Goal: Task Accomplishment & Management: Use online tool/utility

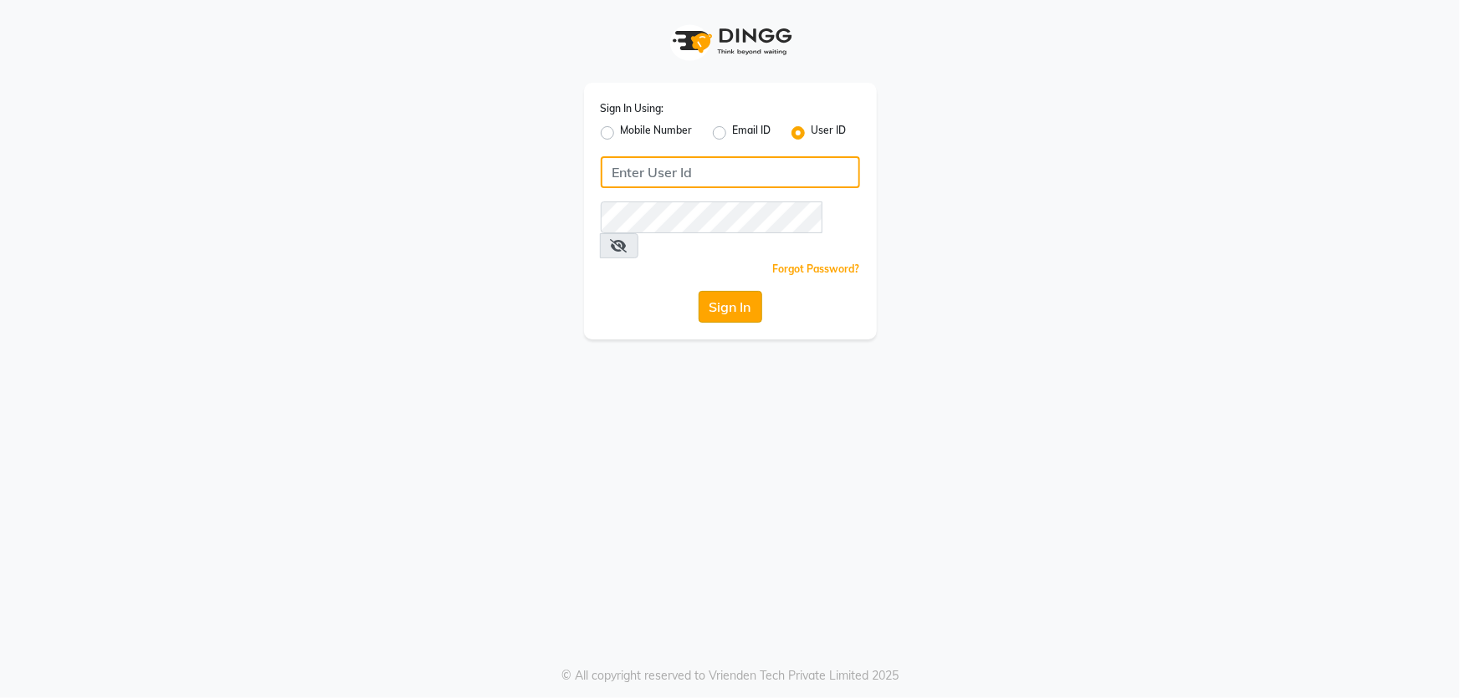
type input "e1781-02"
click at [735, 291] on button "Sign In" at bounding box center [730, 307] width 64 height 32
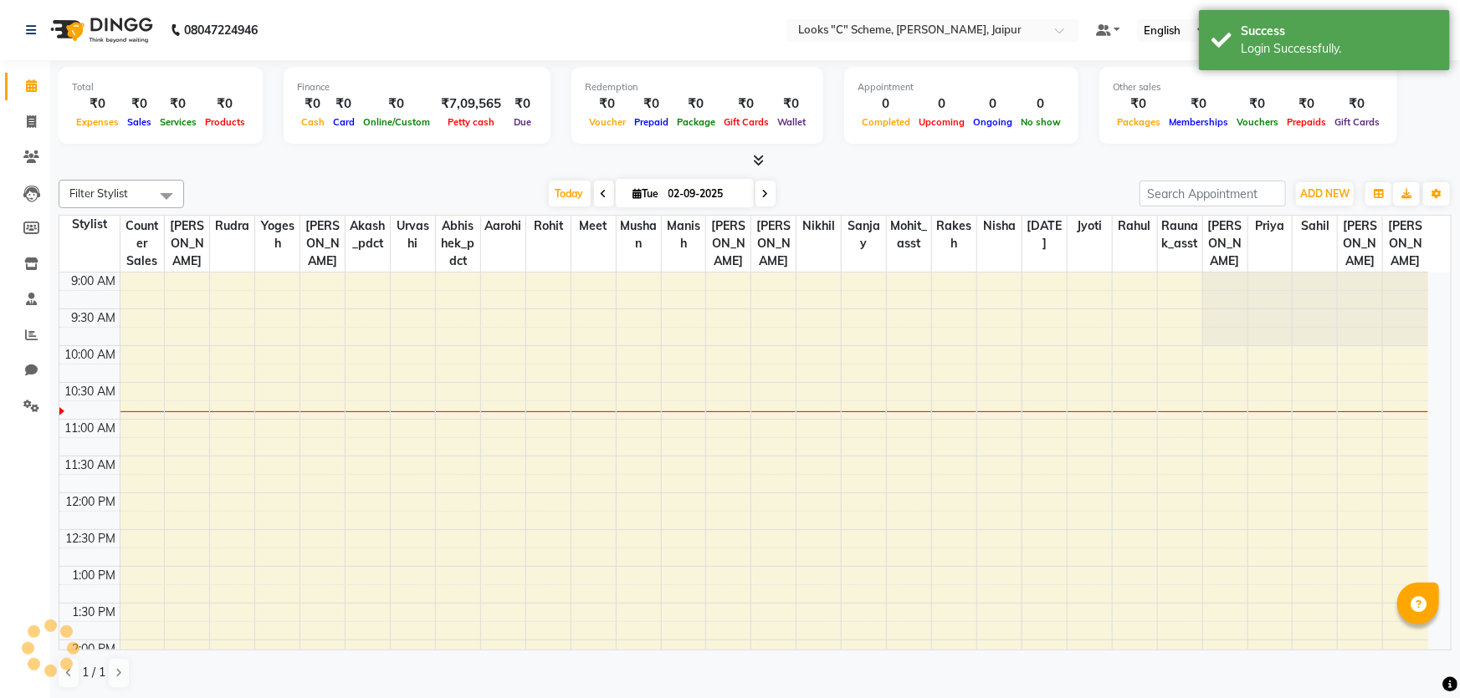
select select "en"
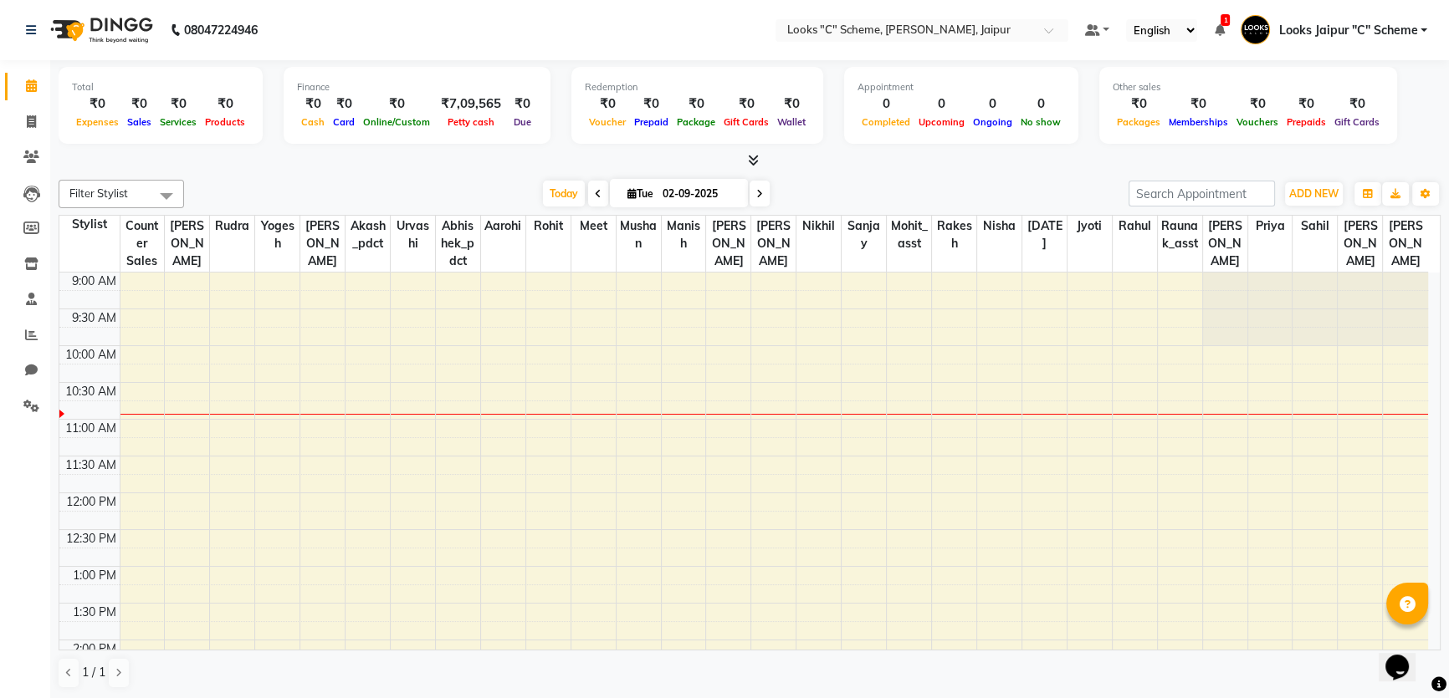
click at [750, 164] on icon at bounding box center [753, 160] width 11 height 13
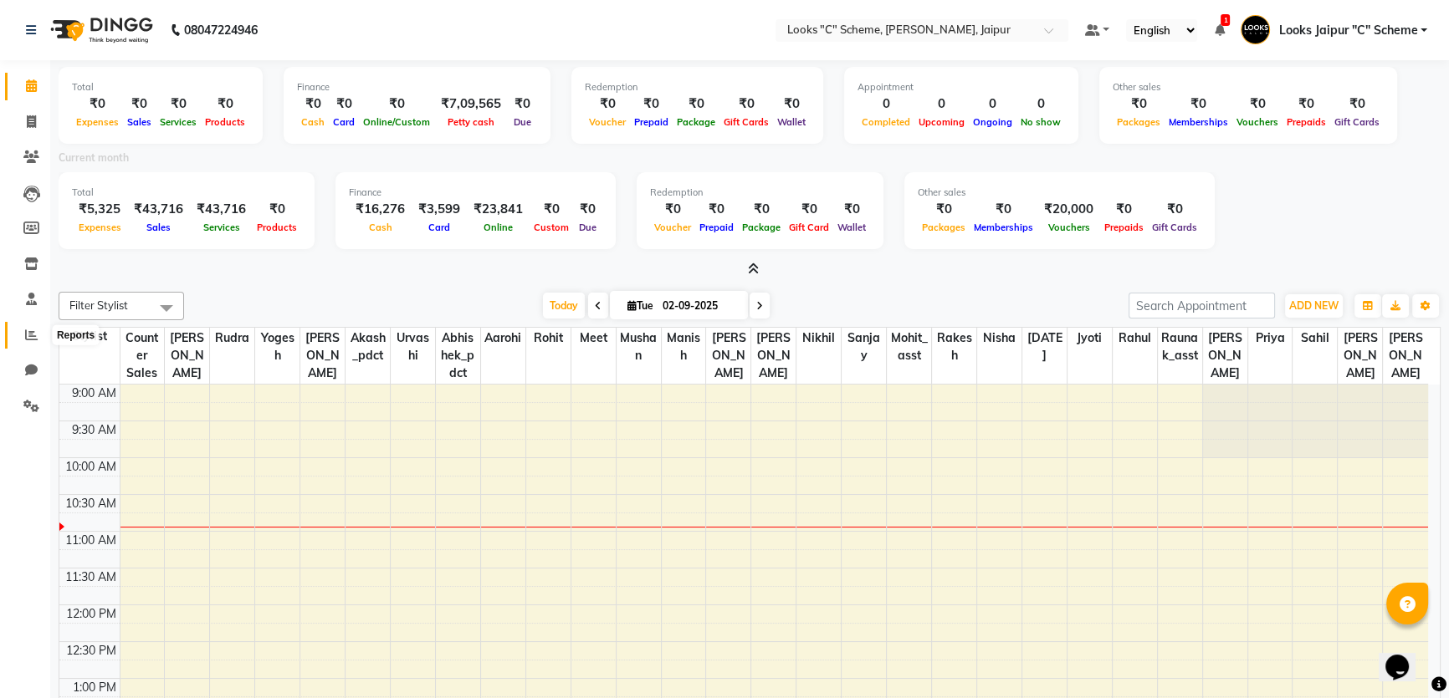
click at [26, 335] on icon at bounding box center [31, 335] width 13 height 13
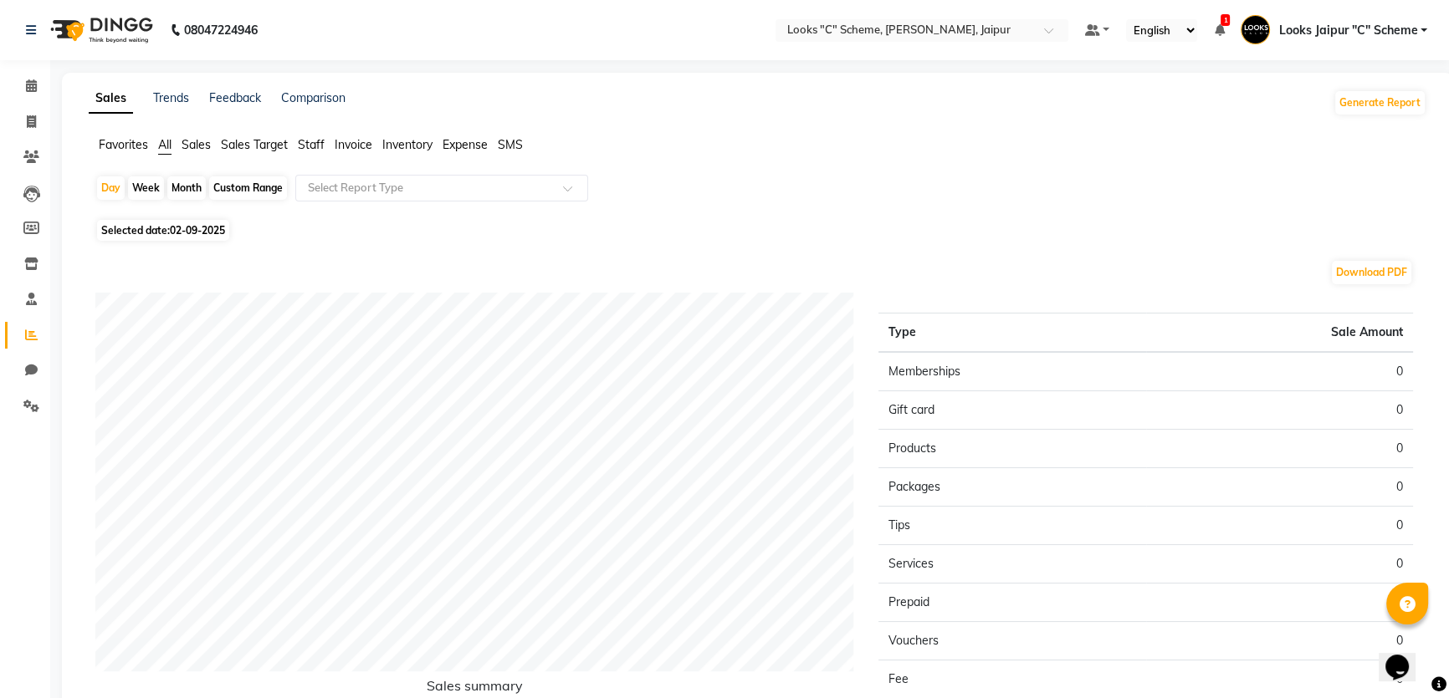
click at [319, 145] on span "Staff" at bounding box center [311, 144] width 27 height 15
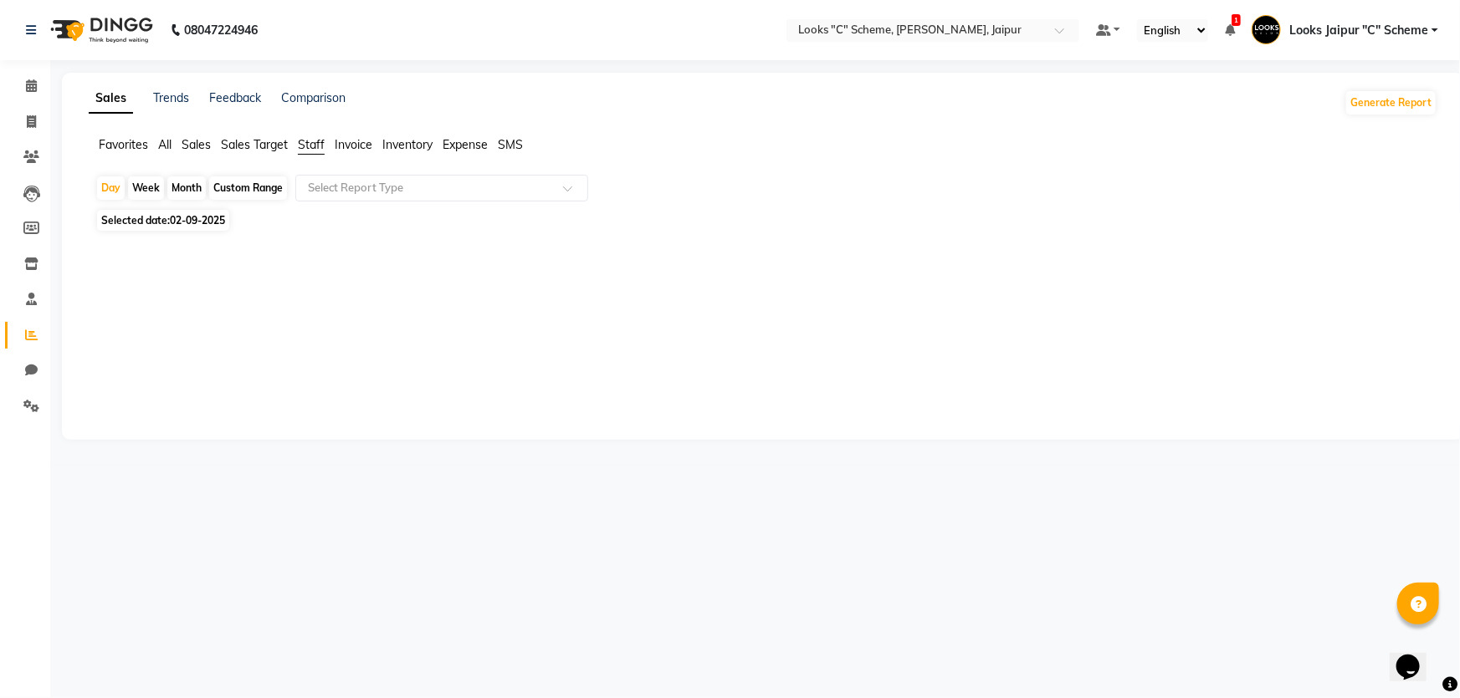
click at [197, 217] on span "02-09-2025" at bounding box center [197, 220] width 55 height 13
select select "9"
select select "2025"
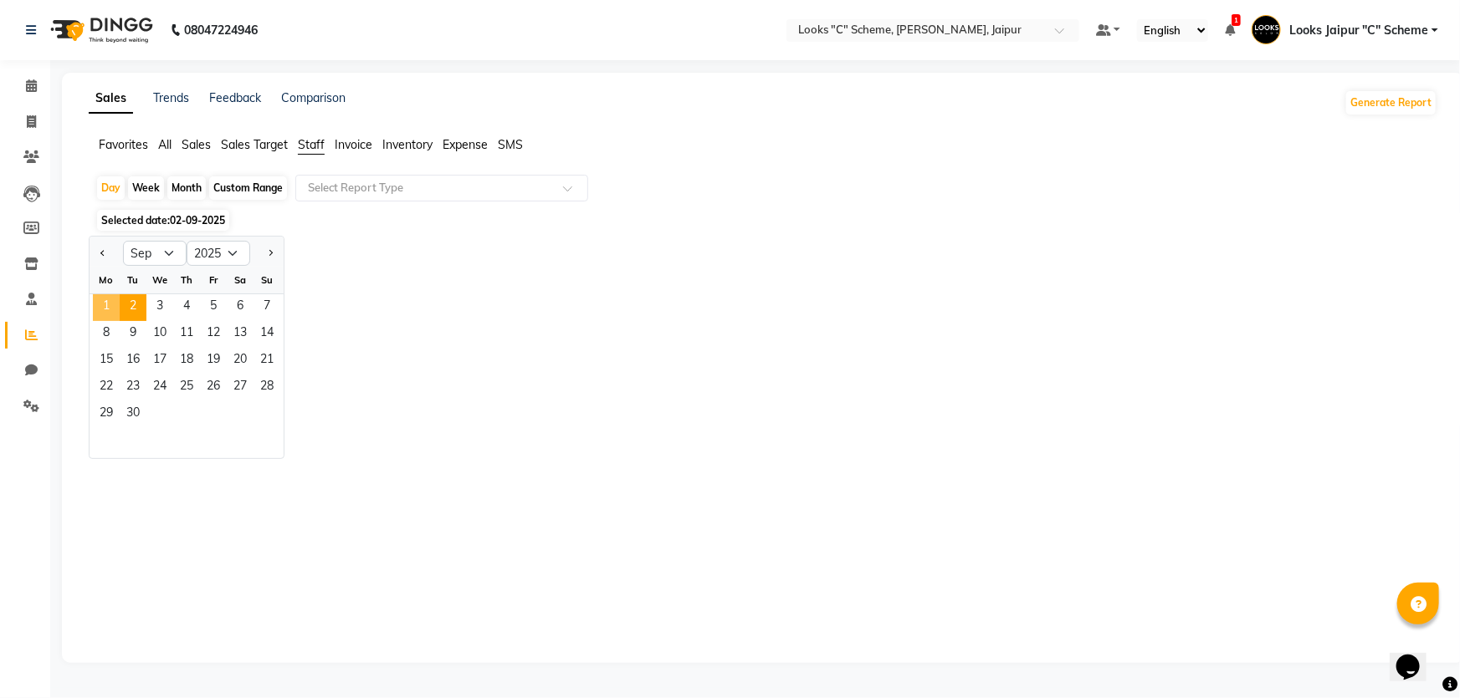
click at [101, 304] on span "1" at bounding box center [106, 307] width 27 height 27
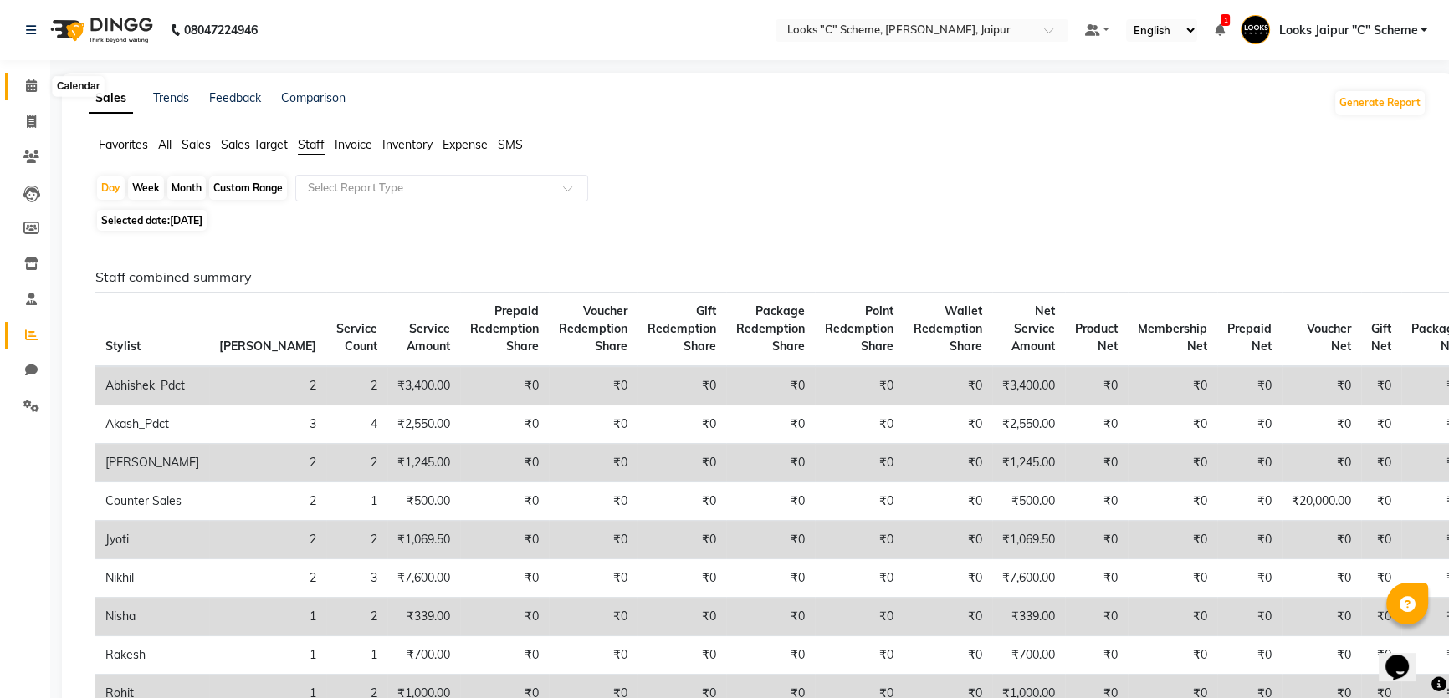
click at [28, 88] on icon at bounding box center [31, 85] width 11 height 13
